Goal: Information Seeking & Learning: Learn about a topic

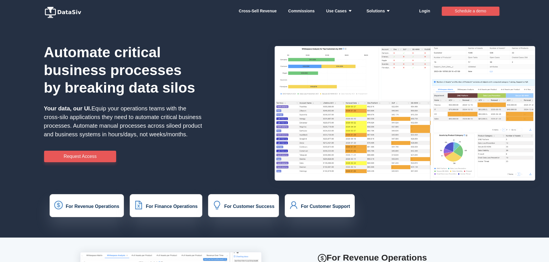
drag, startPoint x: 549, startPoint y: 43, endPoint x: 553, endPoint y: 95, distance: 51.7
click at [549, 96] on html "··· Cross-Sell Revenue ··· Commissions ··· Use Cases ··· Solutions ··· Login ··…" at bounding box center [274, 131] width 549 height 262
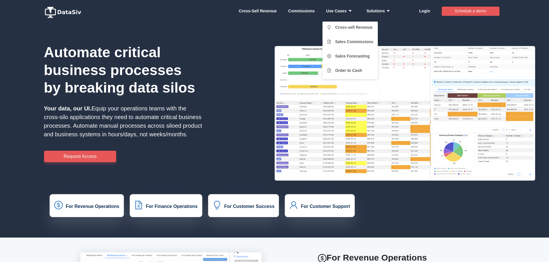
click at [333, 10] on strong "Use Cases" at bounding box center [340, 11] width 29 height 5
click at [341, 33] on link "Cross-sell Revenue" at bounding box center [350, 28] width 46 height 12
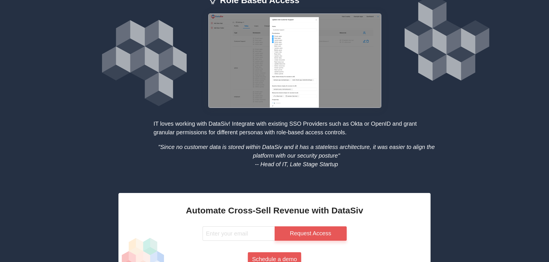
scroll to position [787, 0]
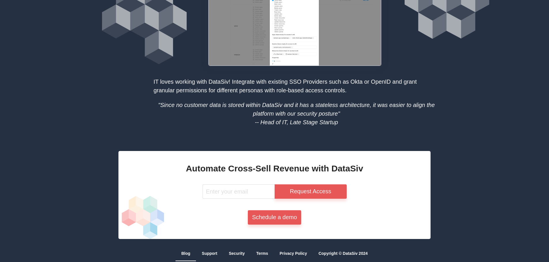
click at [188, 254] on link "Blog" at bounding box center [185, 253] width 9 height 13
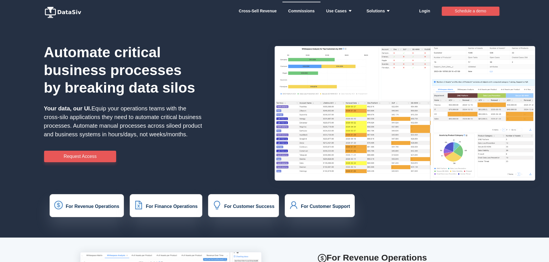
click at [309, 12] on link "Commissions" at bounding box center [301, 10] width 27 height 17
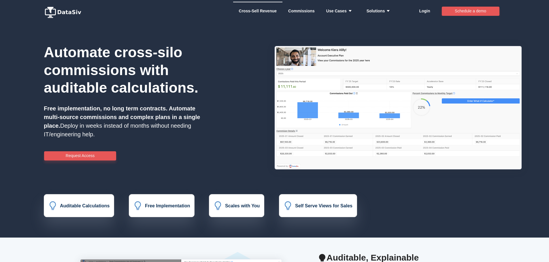
click at [275, 12] on link "Cross-Sell Revenue" at bounding box center [258, 10] width 38 height 17
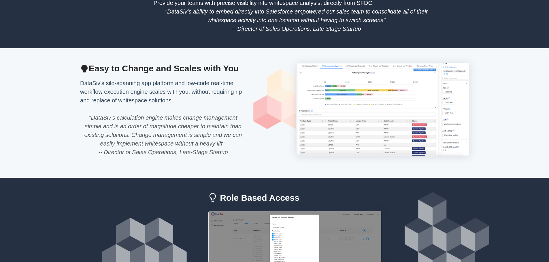
scroll to position [787, 0]
